Goal: Find specific page/section: Find specific page/section

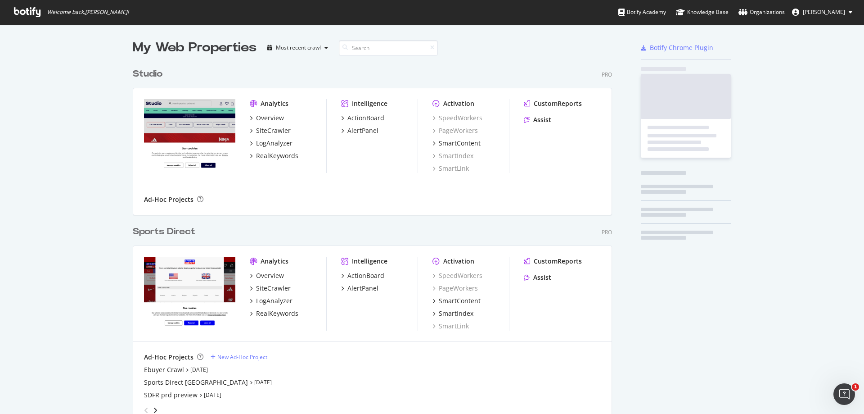
scroll to position [558, 480]
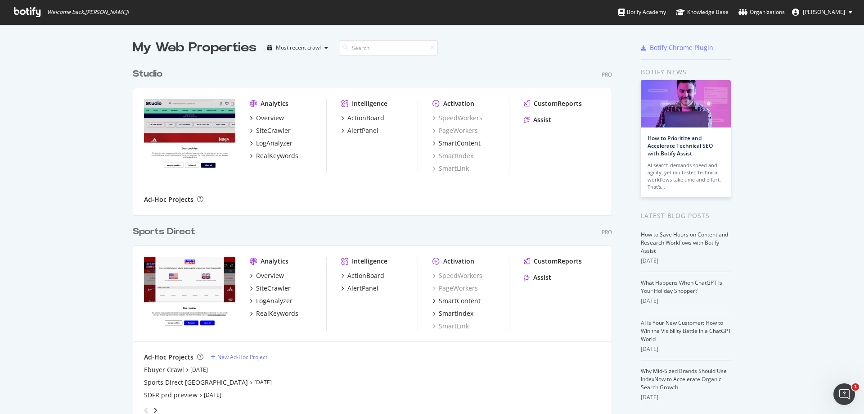
click at [171, 234] on div "Sports Direct" at bounding box center [164, 231] width 63 height 13
